Goal: Contribute content: Add original content to the website for others to see

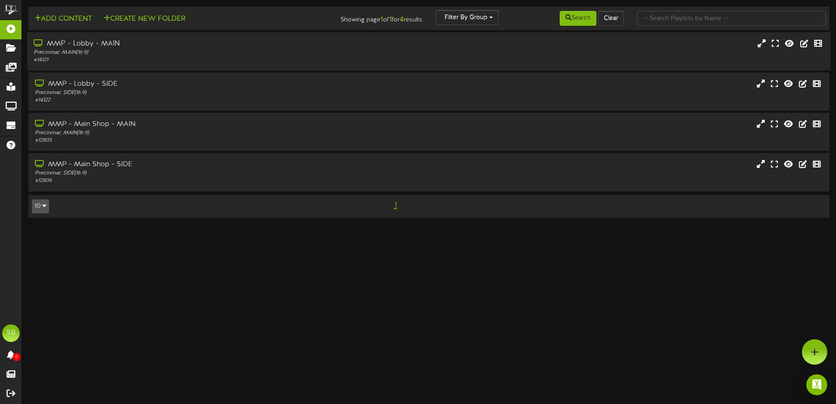
click at [108, 48] on div "MMP - Lobby - MAIN" at bounding box center [195, 44] width 322 height 10
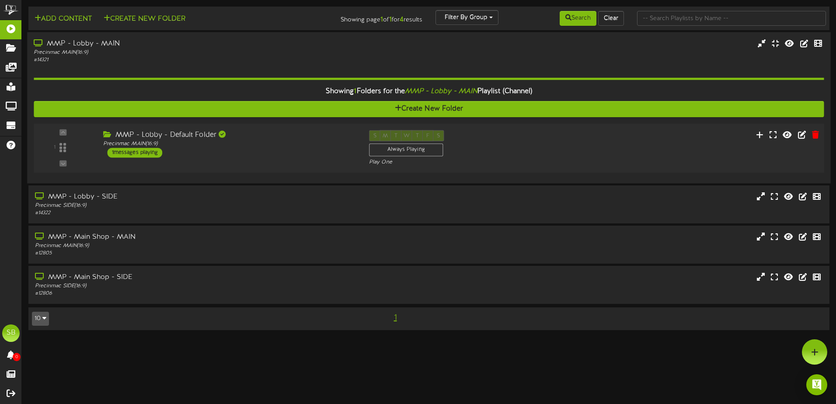
click at [160, 130] on div "MMP - Lobby - Default Folder" at bounding box center [229, 135] width 253 height 10
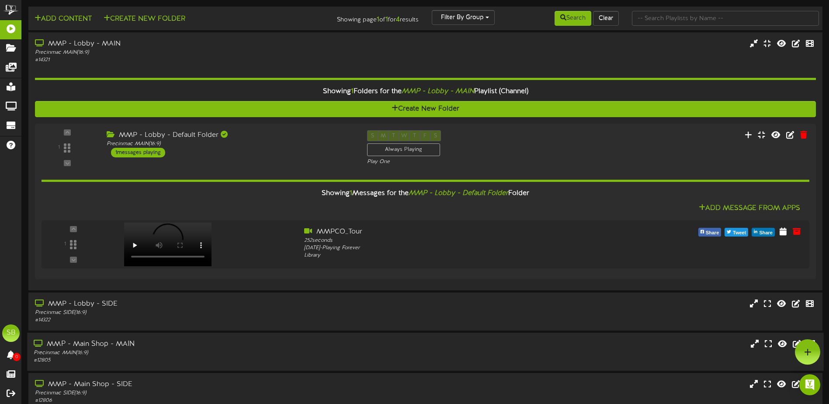
click at [127, 345] on div "MMP - Main Shop - MAIN" at bounding box center [193, 344] width 319 height 10
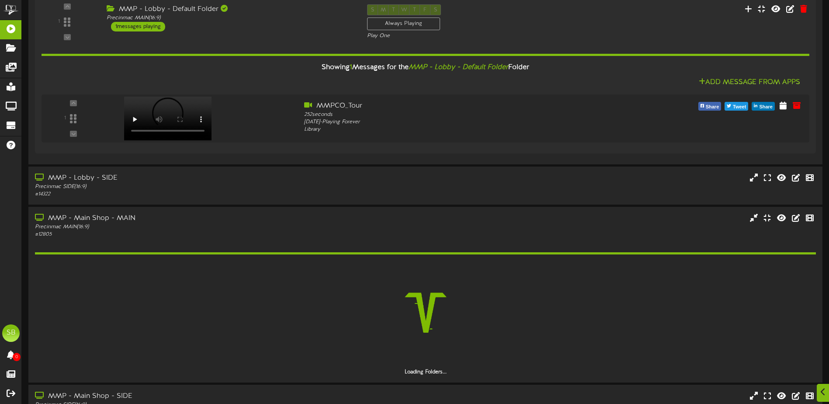
scroll to position [155, 0]
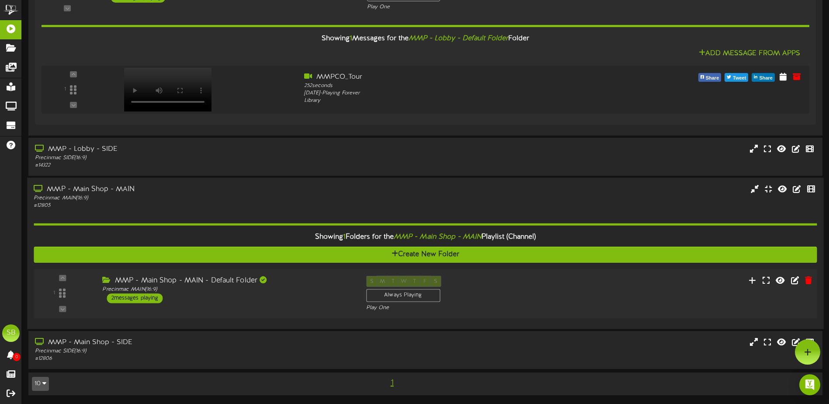
click at [134, 297] on div "2 messages playing" at bounding box center [135, 298] width 56 height 10
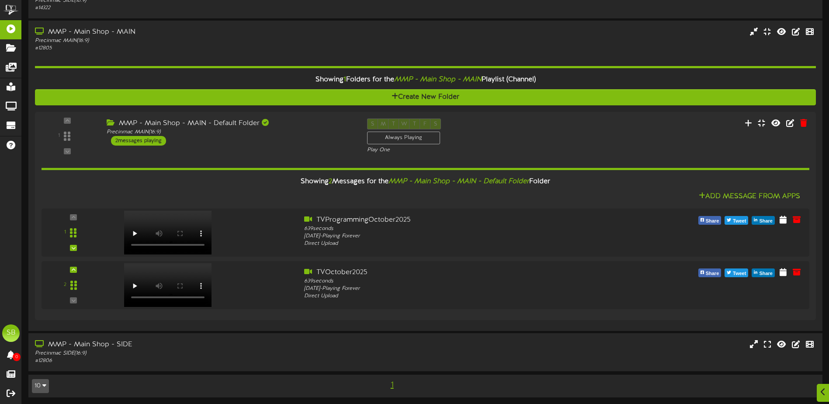
scroll to position [314, 0]
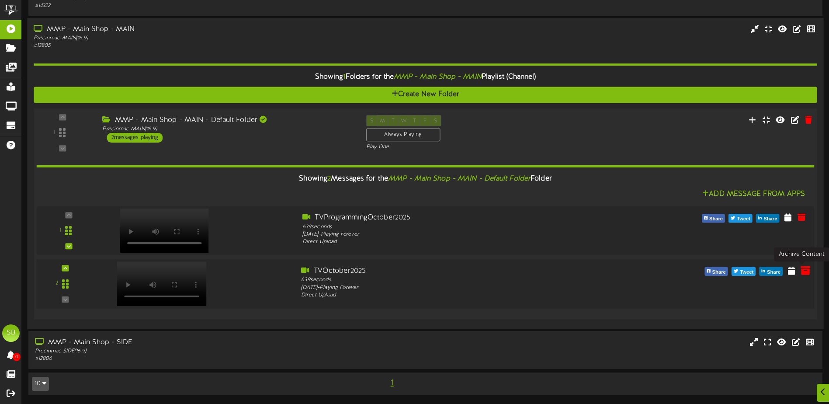
click at [803, 272] on icon at bounding box center [806, 270] width 10 height 10
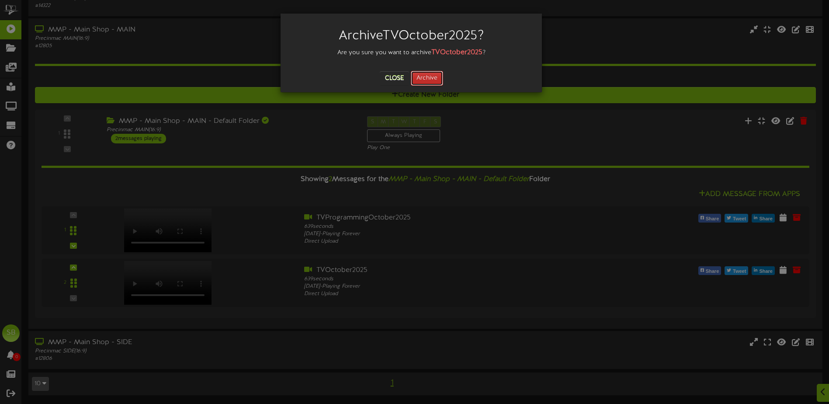
click at [418, 76] on button "Archive" at bounding box center [427, 78] width 32 height 15
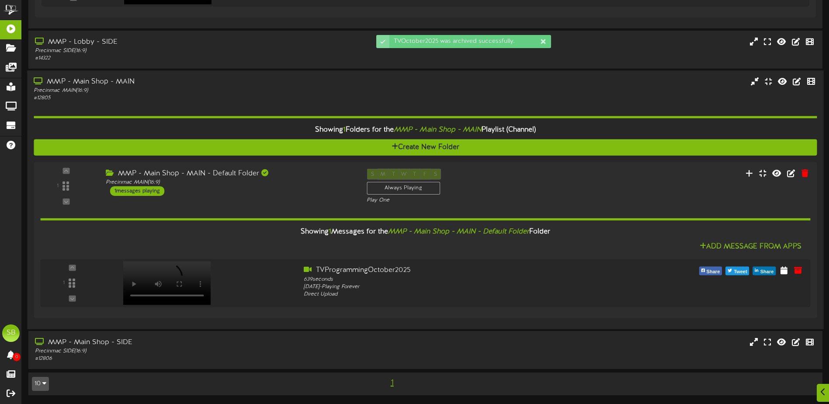
scroll to position [262, 0]
click at [754, 171] on icon at bounding box center [752, 172] width 9 height 10
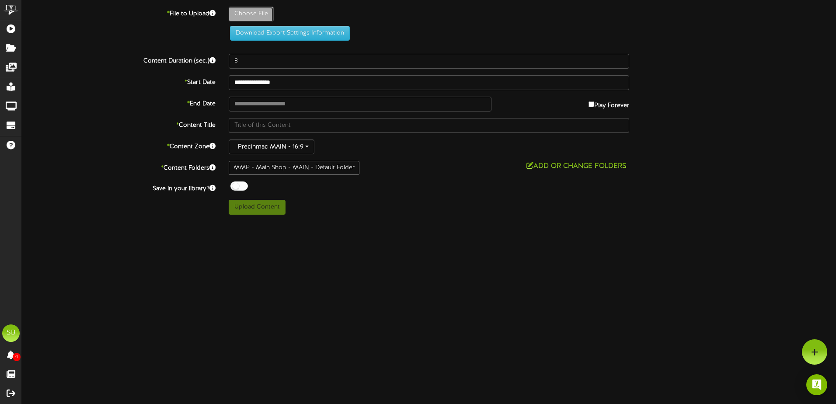
type input "**********"
type input "TVProgrammingOctober20252"
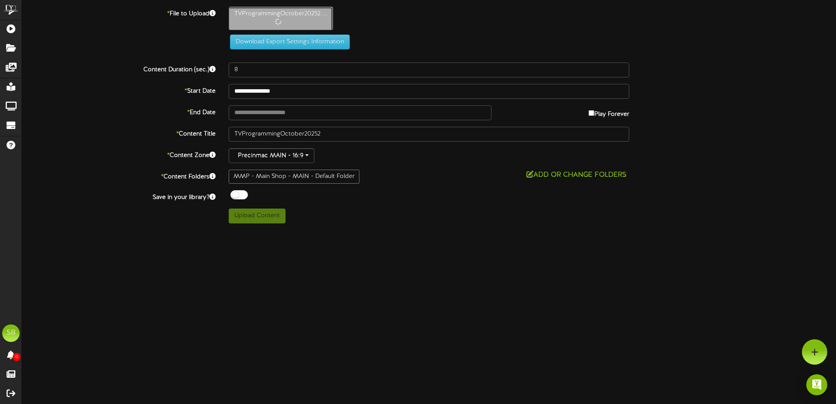
type input "731"
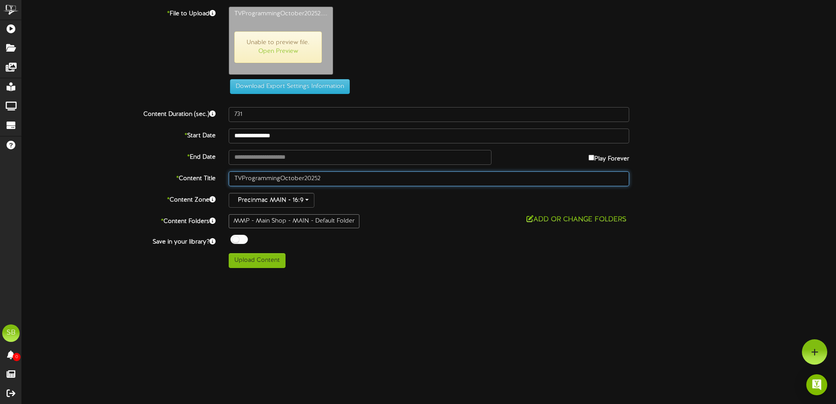
click at [344, 174] on input "TVProgrammingOctober20252" at bounding box center [429, 178] width 400 height 15
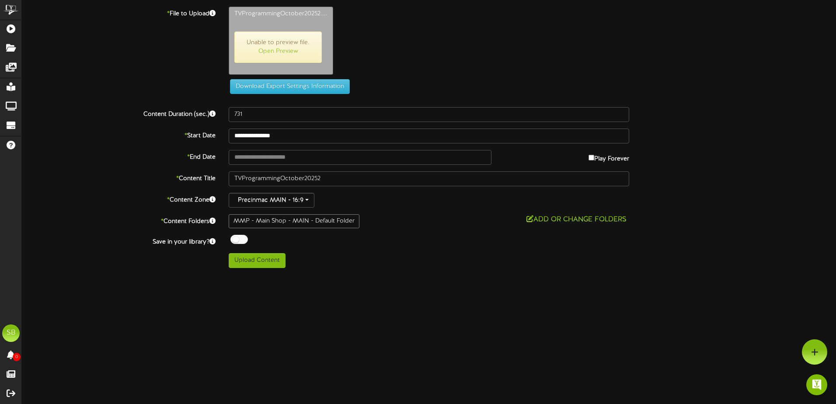
drag, startPoint x: 344, startPoint y: 174, endPoint x: 279, endPoint y: 363, distance: 200.0
click at [279, 275] on html "ChannelValet Playlists Folders Messages My Library Groups Devices Help SB [PERS…" at bounding box center [418, 137] width 836 height 275
click at [279, 262] on button "Upload Content" at bounding box center [257, 260] width 57 height 15
type input "**********"
